Goal: Find specific page/section: Find specific page/section

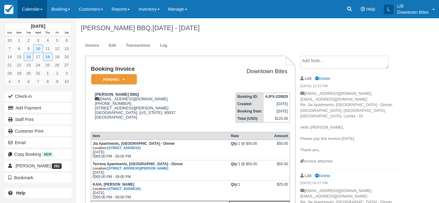
click at [27, 9] on link "Calendar" at bounding box center [32, 9] width 29 height 18
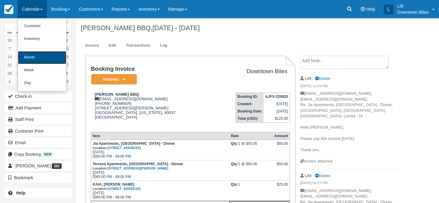
click at [32, 60] on link "Month" at bounding box center [42, 57] width 48 height 13
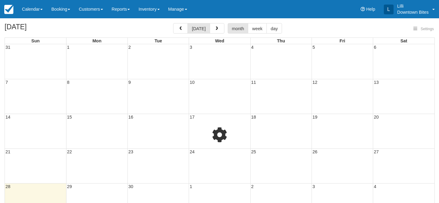
select select
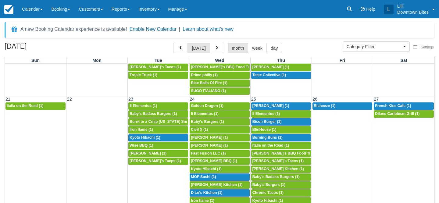
scroll to position [300, 0]
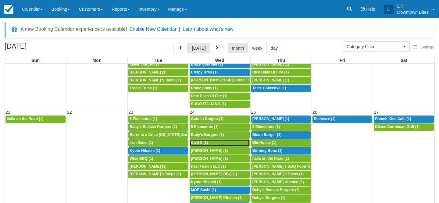
click at [222, 144] on div "5p Civil X (1)" at bounding box center [219, 143] width 57 height 5
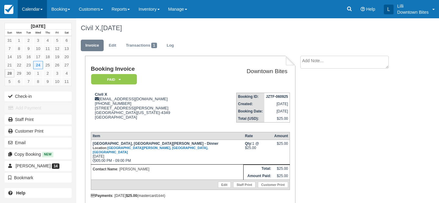
click at [27, 11] on link "Calendar" at bounding box center [32, 9] width 29 height 18
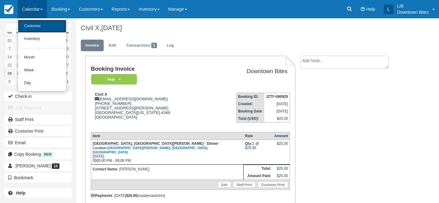
click at [38, 26] on link "Customer" at bounding box center [42, 26] width 48 height 13
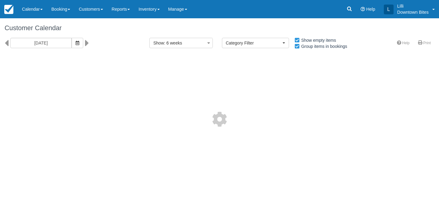
select select
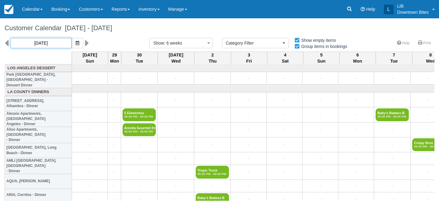
click at [51, 46] on input "09/28/25" at bounding box center [40, 43] width 61 height 10
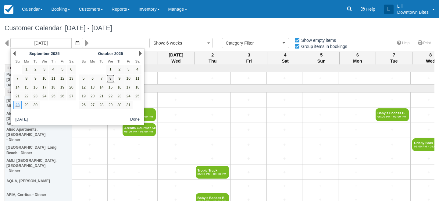
click at [110, 81] on link "8" at bounding box center [110, 78] width 8 height 8
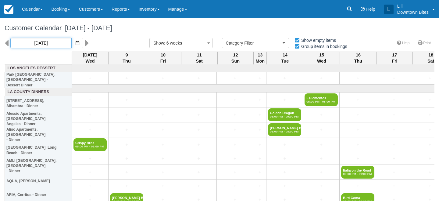
click at [46, 44] on input "10/08/25" at bounding box center [40, 43] width 61 height 10
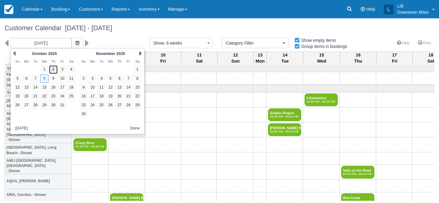
click at [52, 71] on link "2" at bounding box center [53, 69] width 8 height 8
type input "10/02/25"
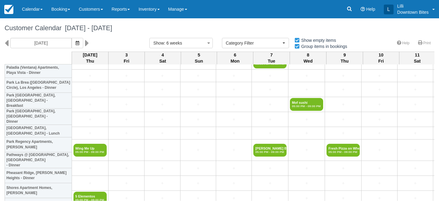
scroll to position [729, 0]
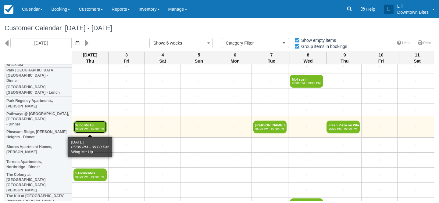
click at [86, 121] on link "Wing Me Up 05:00 PM - 09:00 PM" at bounding box center [89, 126] width 33 height 13
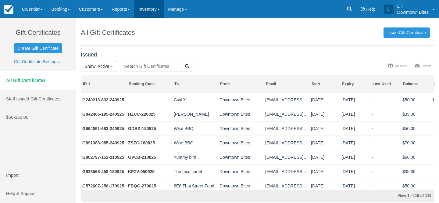
click at [154, 10] on link "Inventory" at bounding box center [149, 9] width 30 height 18
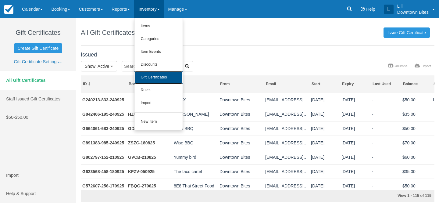
click at [157, 75] on link "Gift Certificates" at bounding box center [158, 77] width 48 height 13
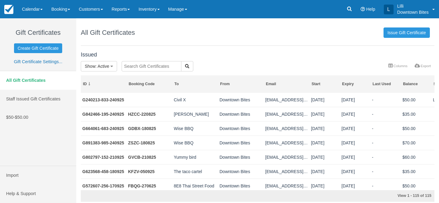
click at [155, 66] on input "text" at bounding box center [152, 66] width 60 height 10
type input "don"
